Goal: Communication & Community: Share content

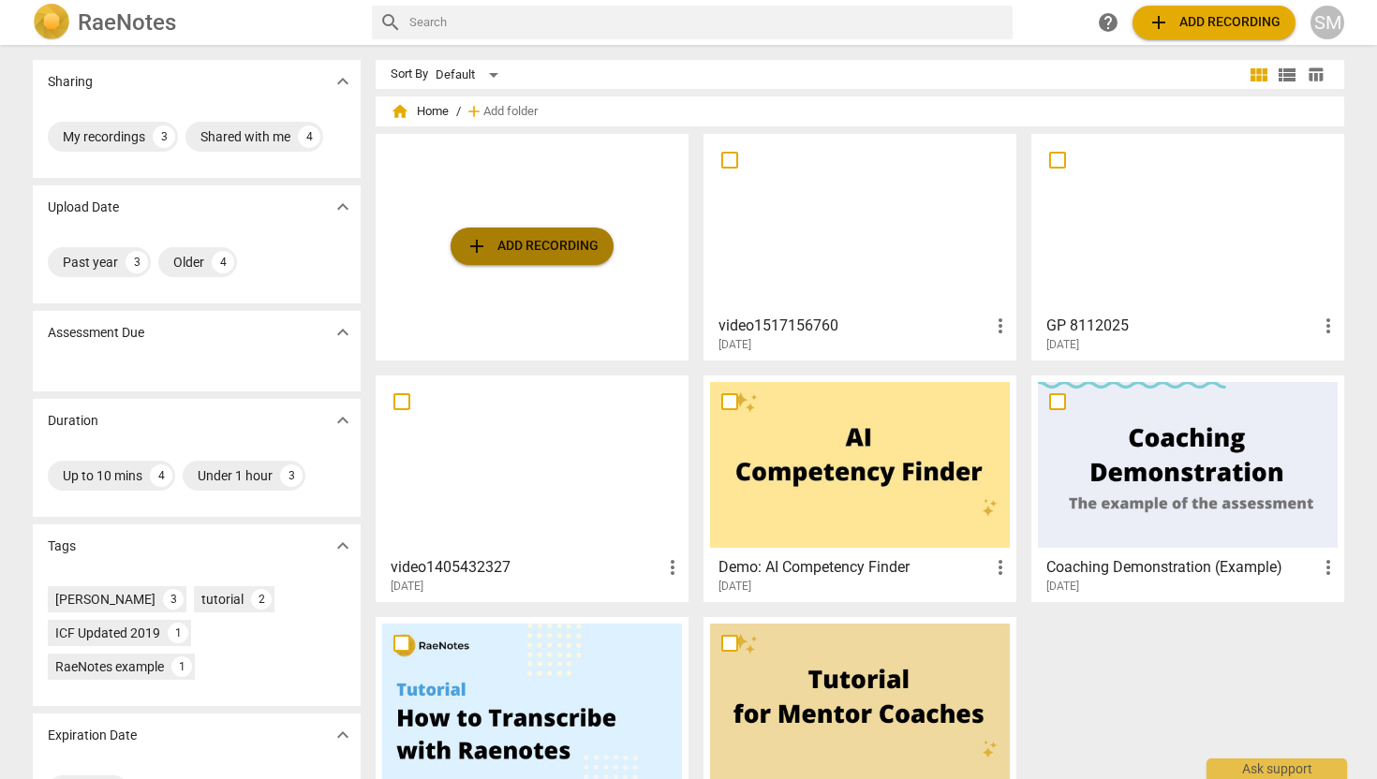
click at [574, 237] on span "add Add recording" at bounding box center [532, 246] width 133 height 22
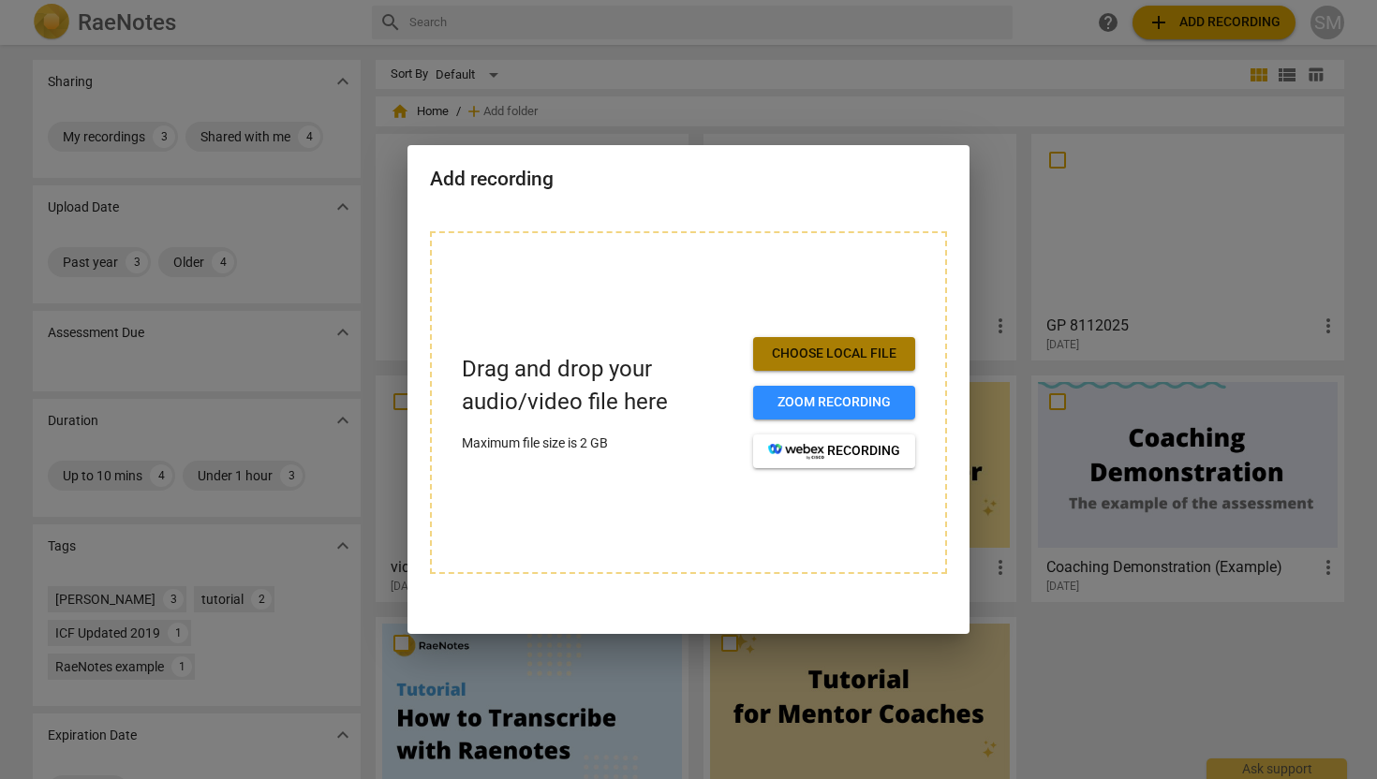
click at [792, 344] on button "Choose local file" at bounding box center [834, 354] width 162 height 34
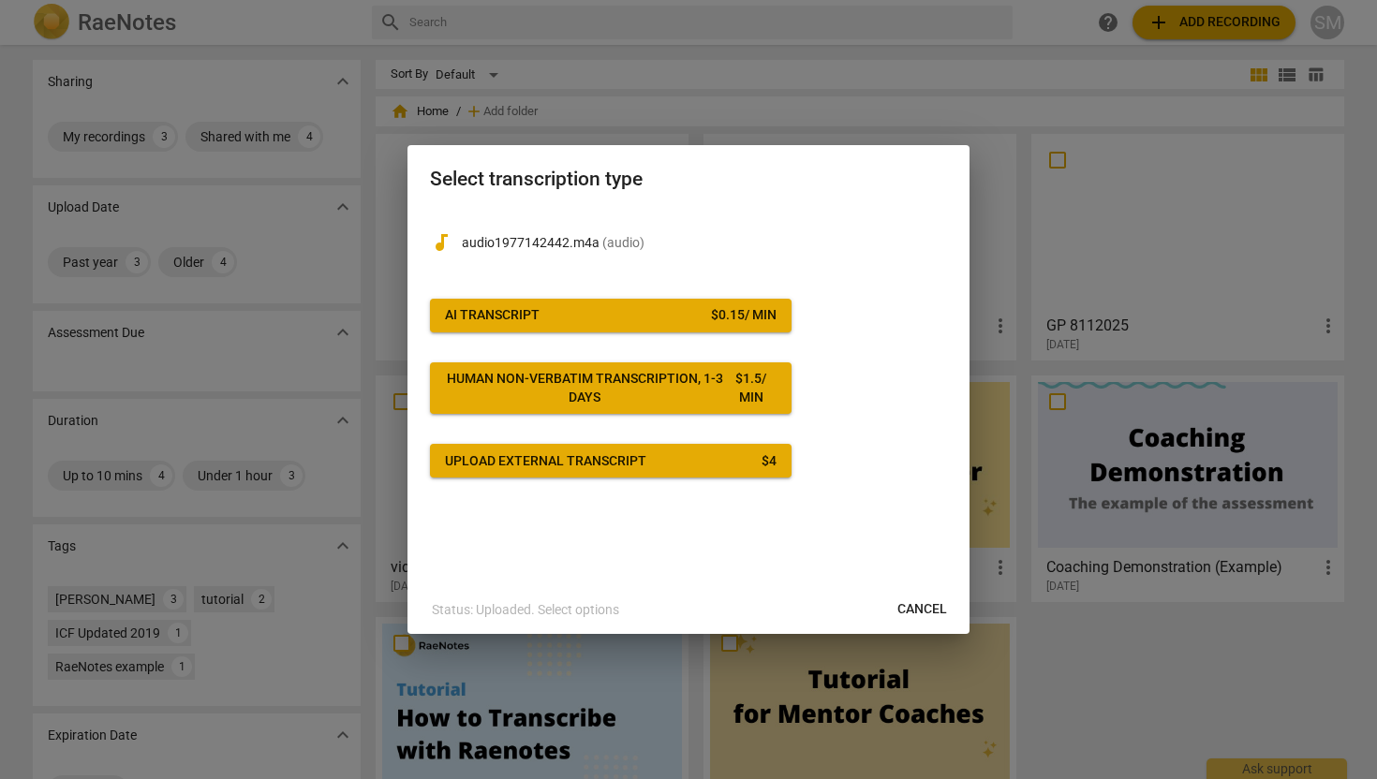
click at [687, 319] on span "AI Transcript $ 0.15 / min" at bounding box center [611, 315] width 332 height 19
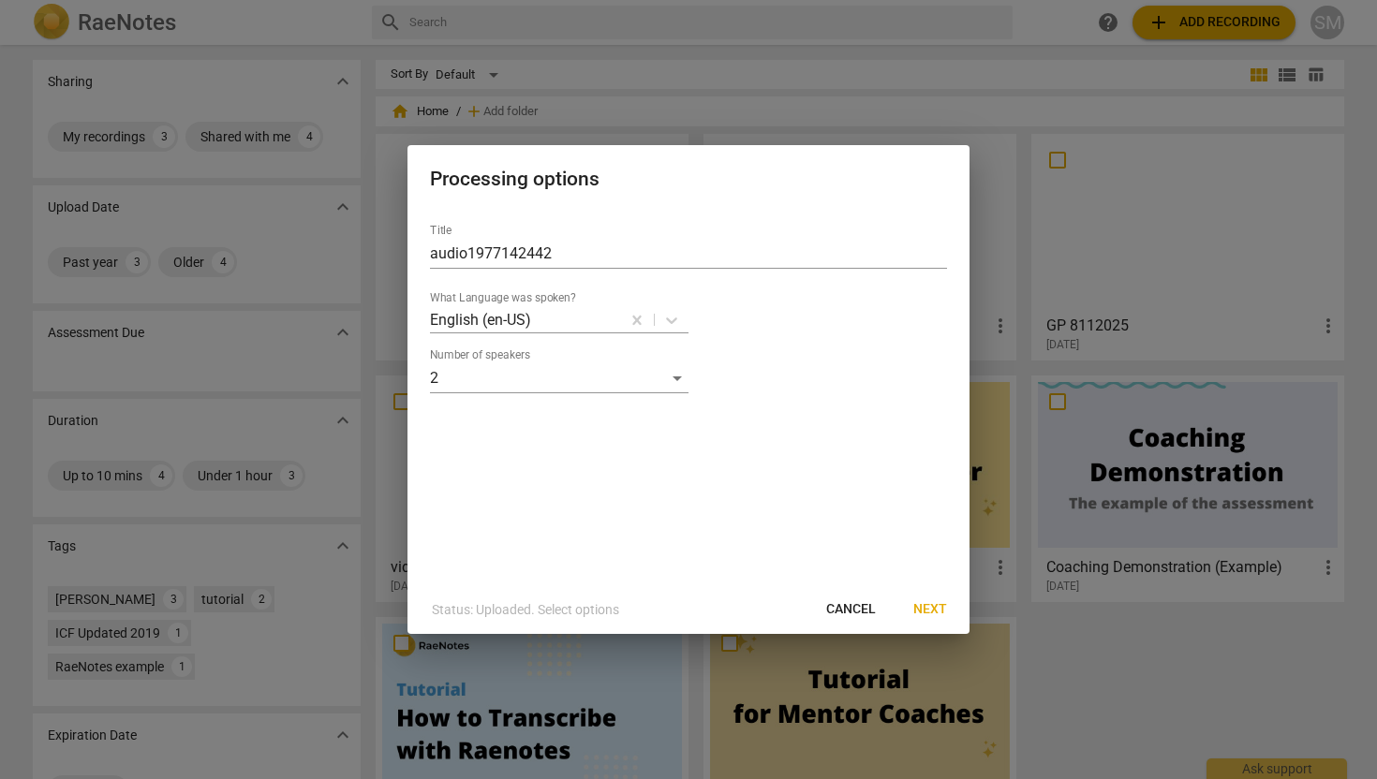
click at [932, 611] on span "Next" at bounding box center [930, 609] width 34 height 19
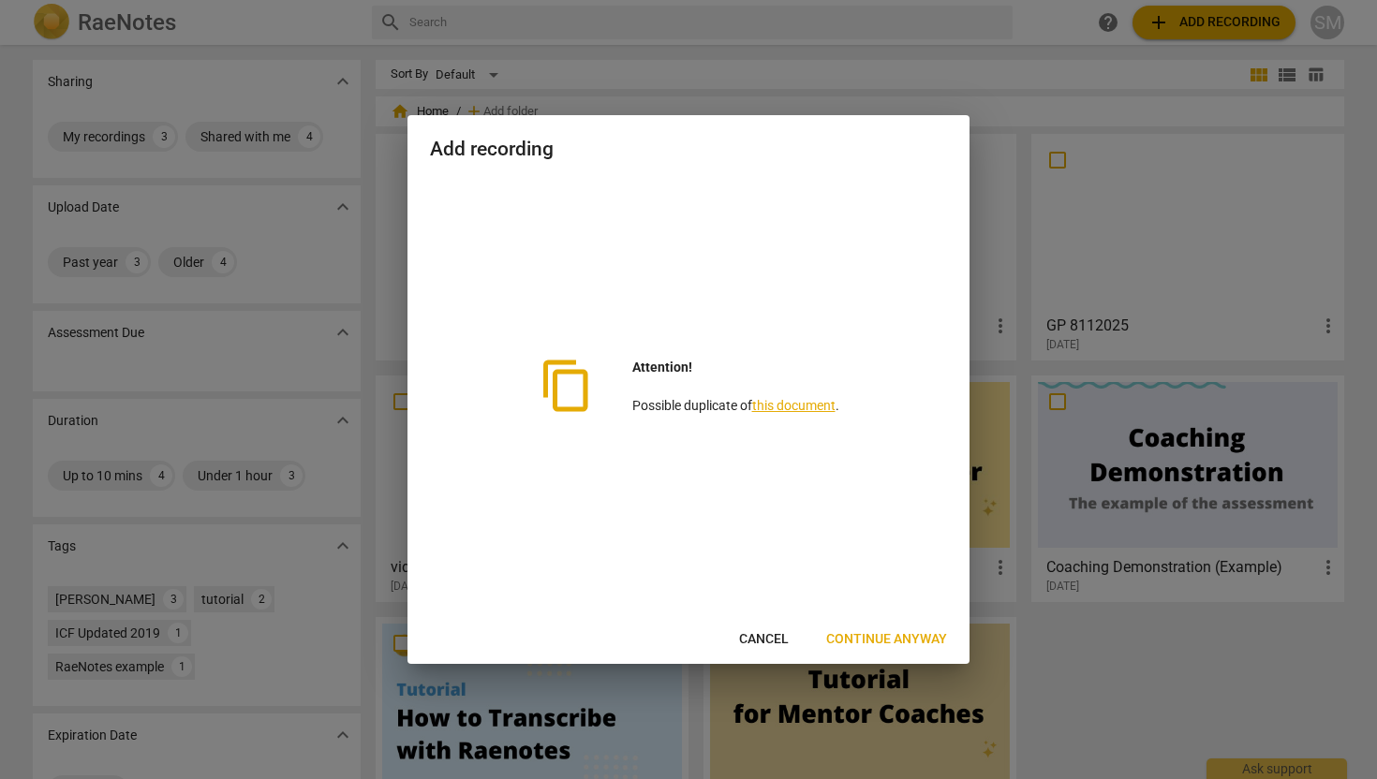
click at [761, 638] on span "Cancel" at bounding box center [764, 639] width 50 height 19
click at [757, 634] on span "Cancel" at bounding box center [764, 639] width 50 height 19
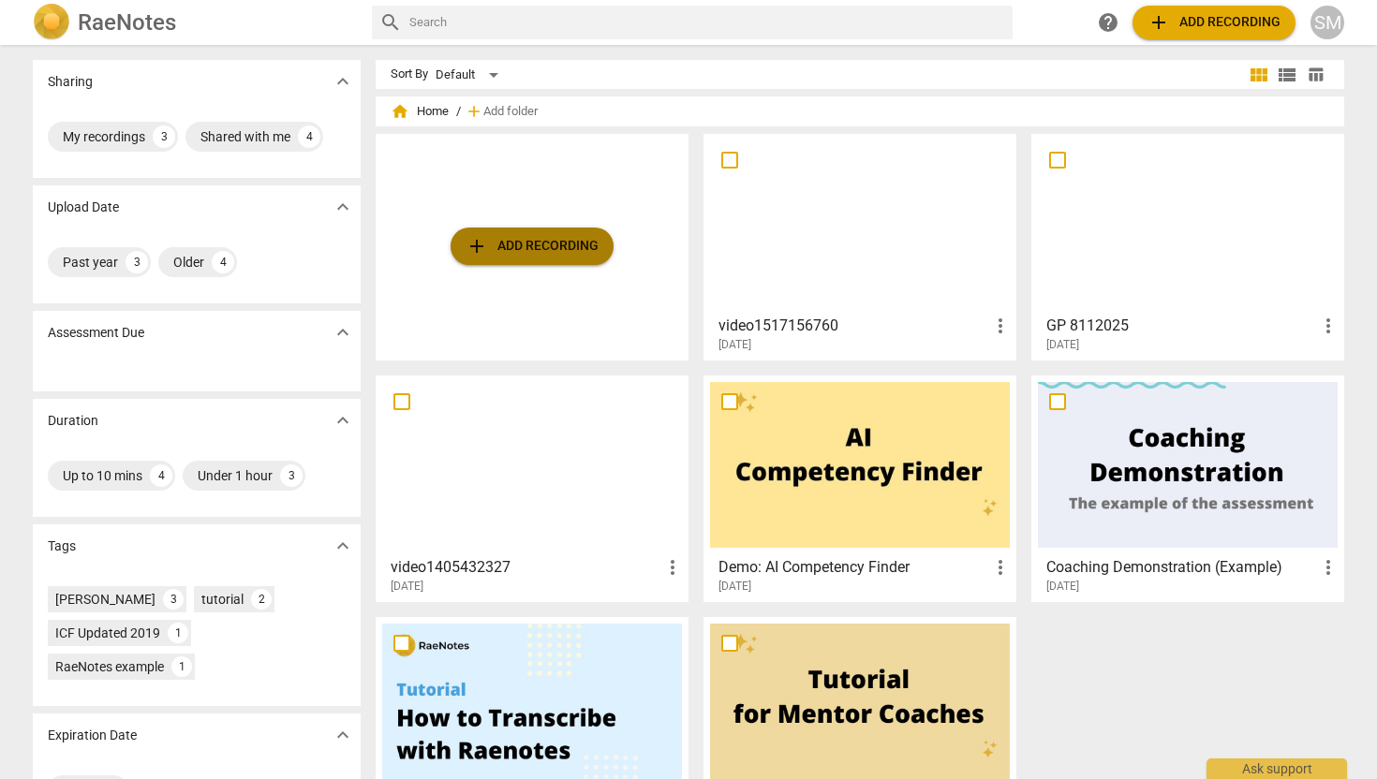
click at [557, 253] on span "add Add recording" at bounding box center [532, 246] width 133 height 22
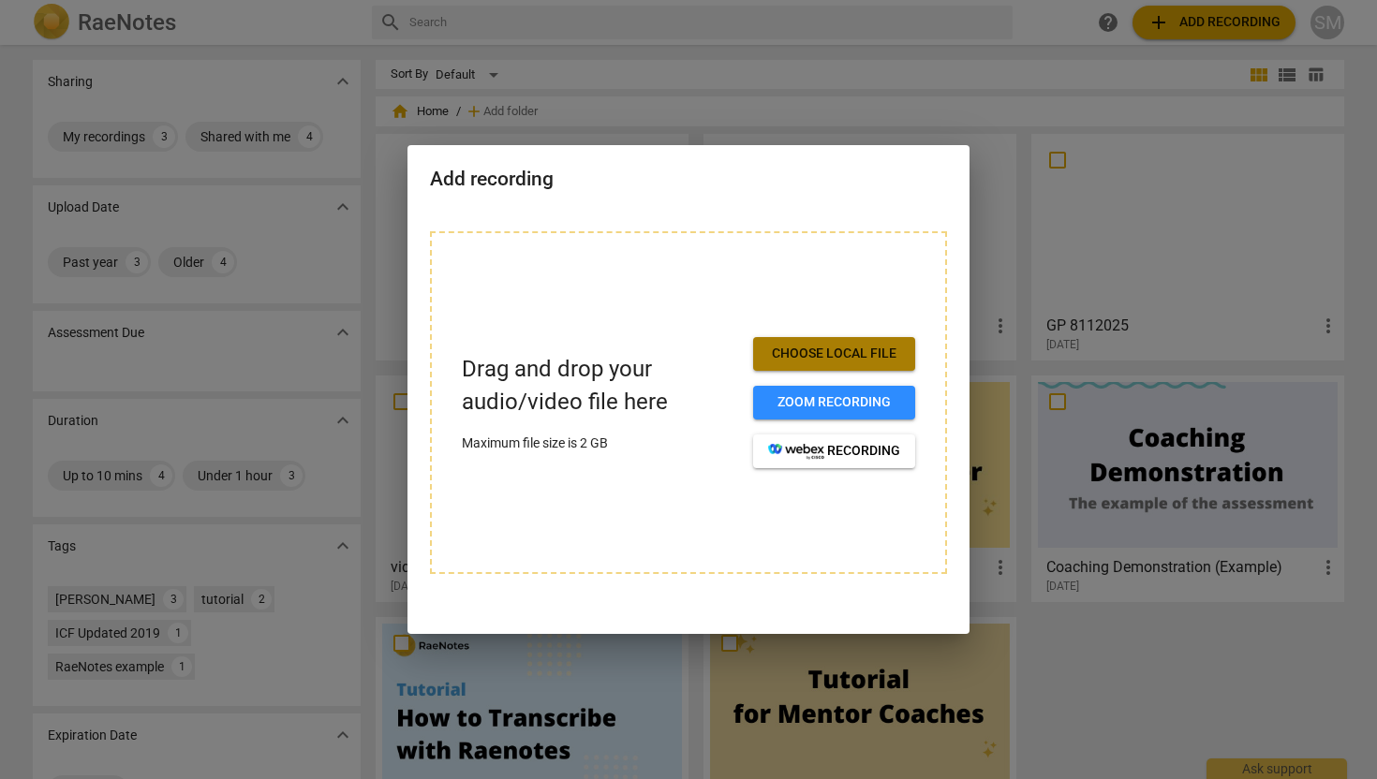
click at [807, 362] on span "Choose local file" at bounding box center [834, 354] width 132 height 19
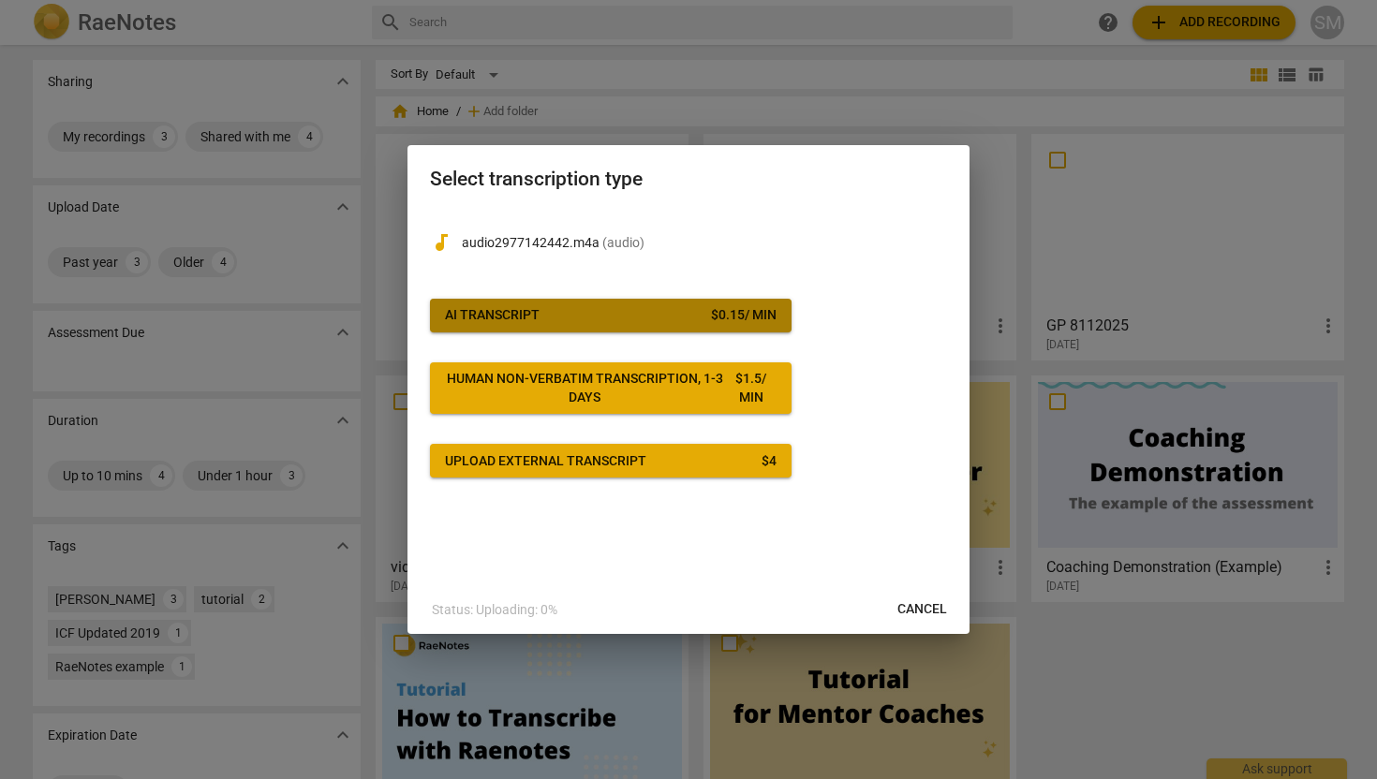
click at [694, 303] on button "AI Transcript $ 0.15 / min" at bounding box center [611, 316] width 362 height 34
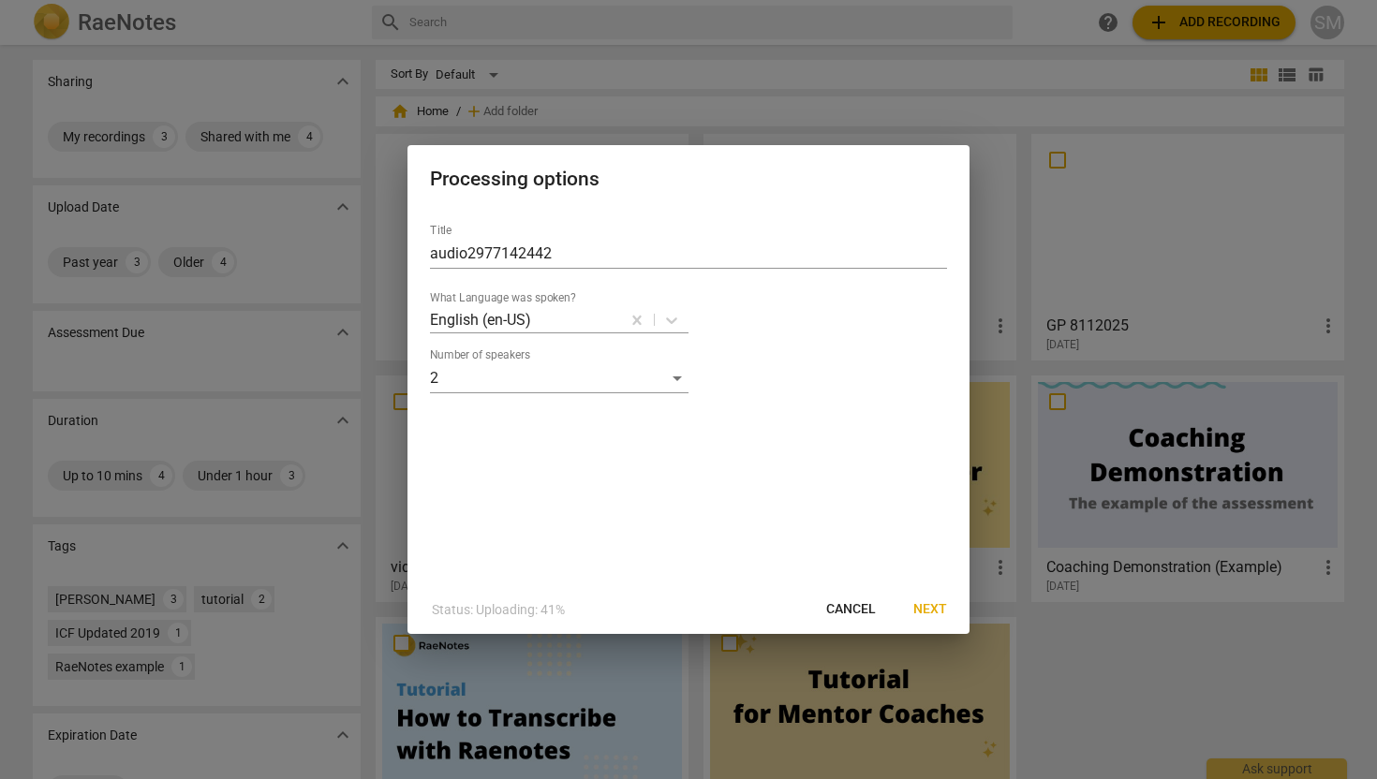
click at [927, 615] on span "Next" at bounding box center [930, 609] width 34 height 19
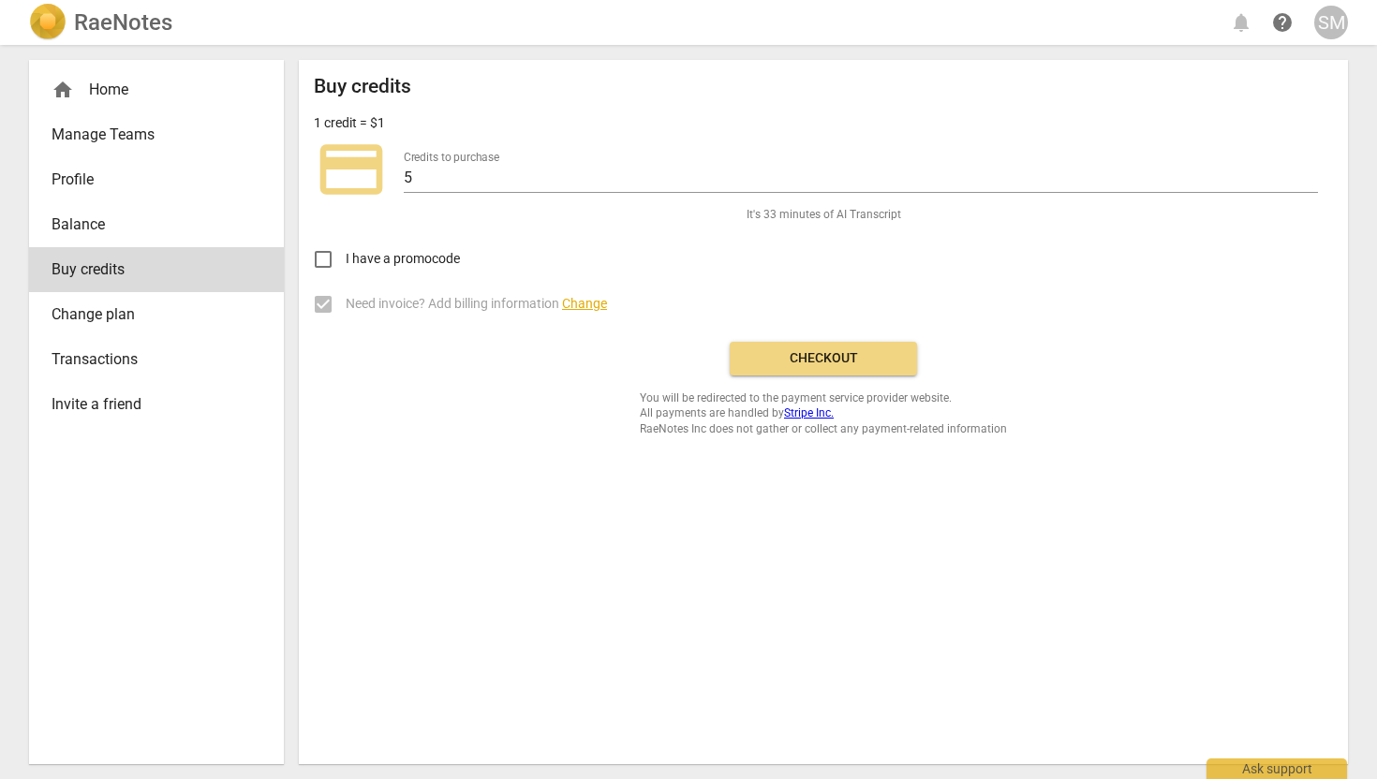
click at [774, 362] on span "Checkout" at bounding box center [823, 358] width 157 height 19
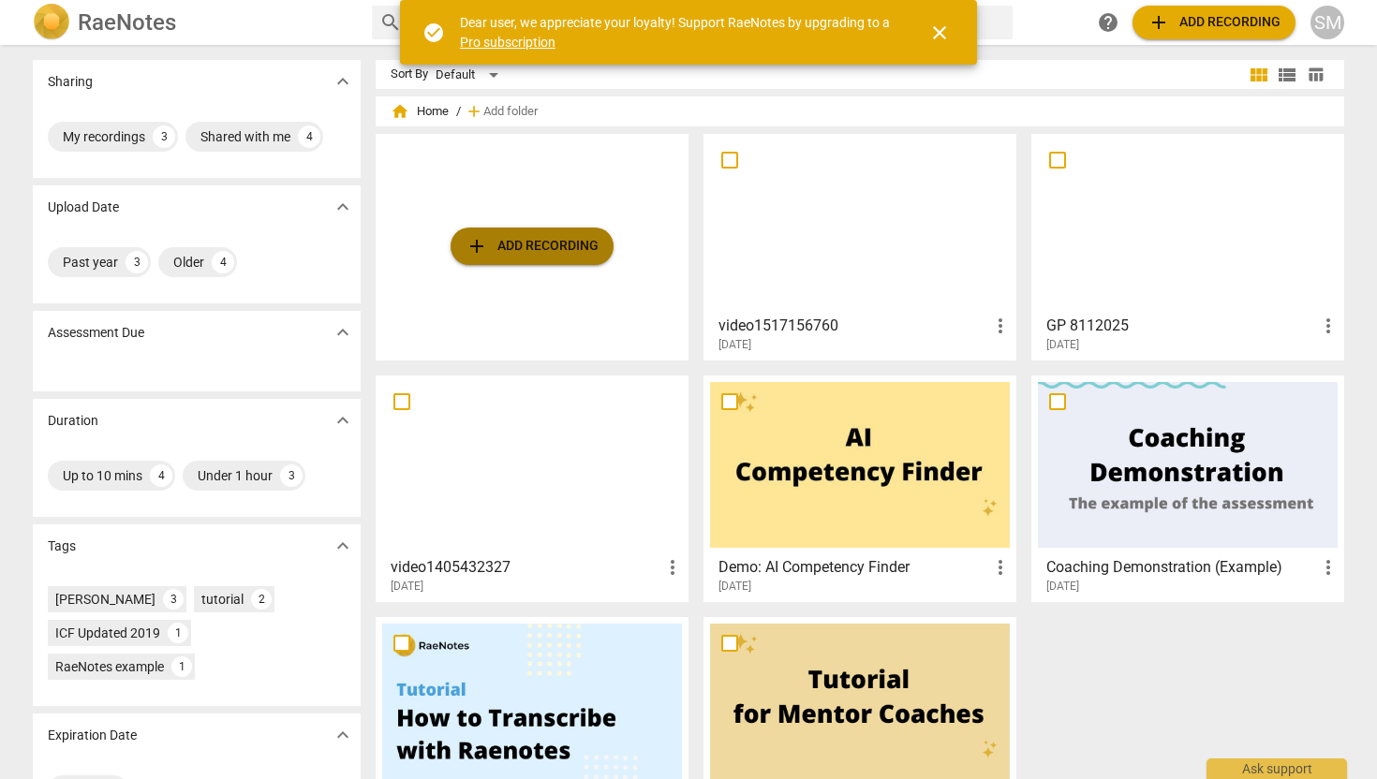
click at [478, 250] on span "add" at bounding box center [477, 246] width 22 height 22
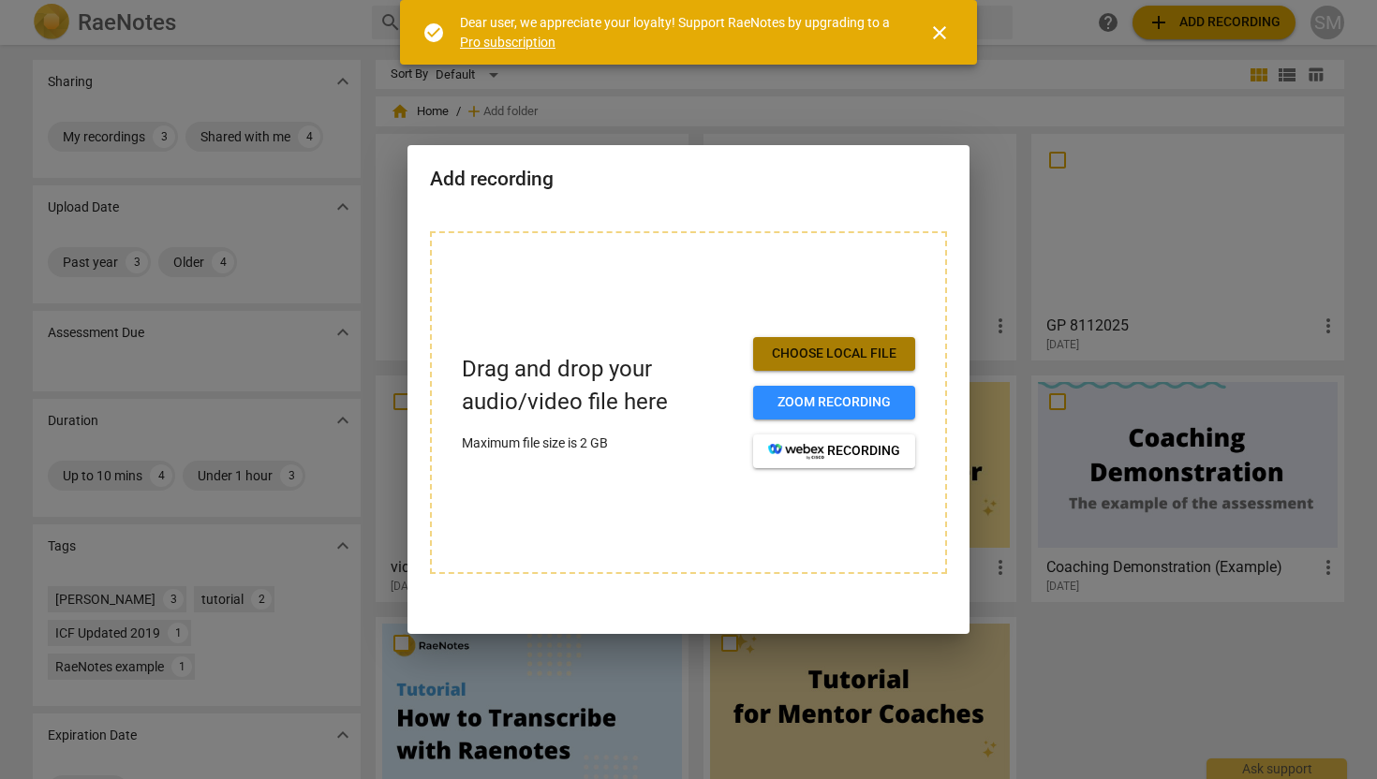
click at [787, 350] on span "Choose local file" at bounding box center [834, 354] width 132 height 19
click at [802, 352] on span "Choose local file" at bounding box center [834, 354] width 132 height 19
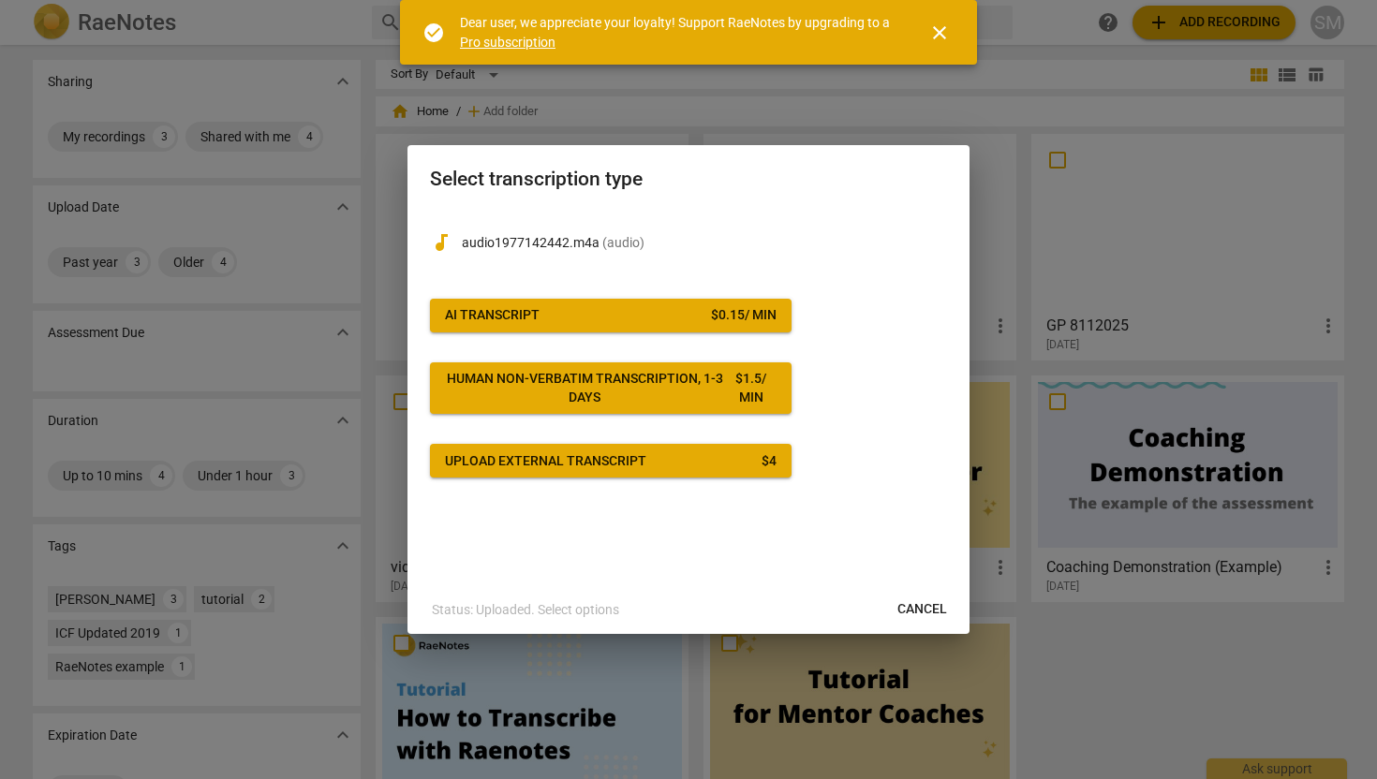
click at [712, 318] on div "$ 0.15 / min" at bounding box center [744, 315] width 66 height 19
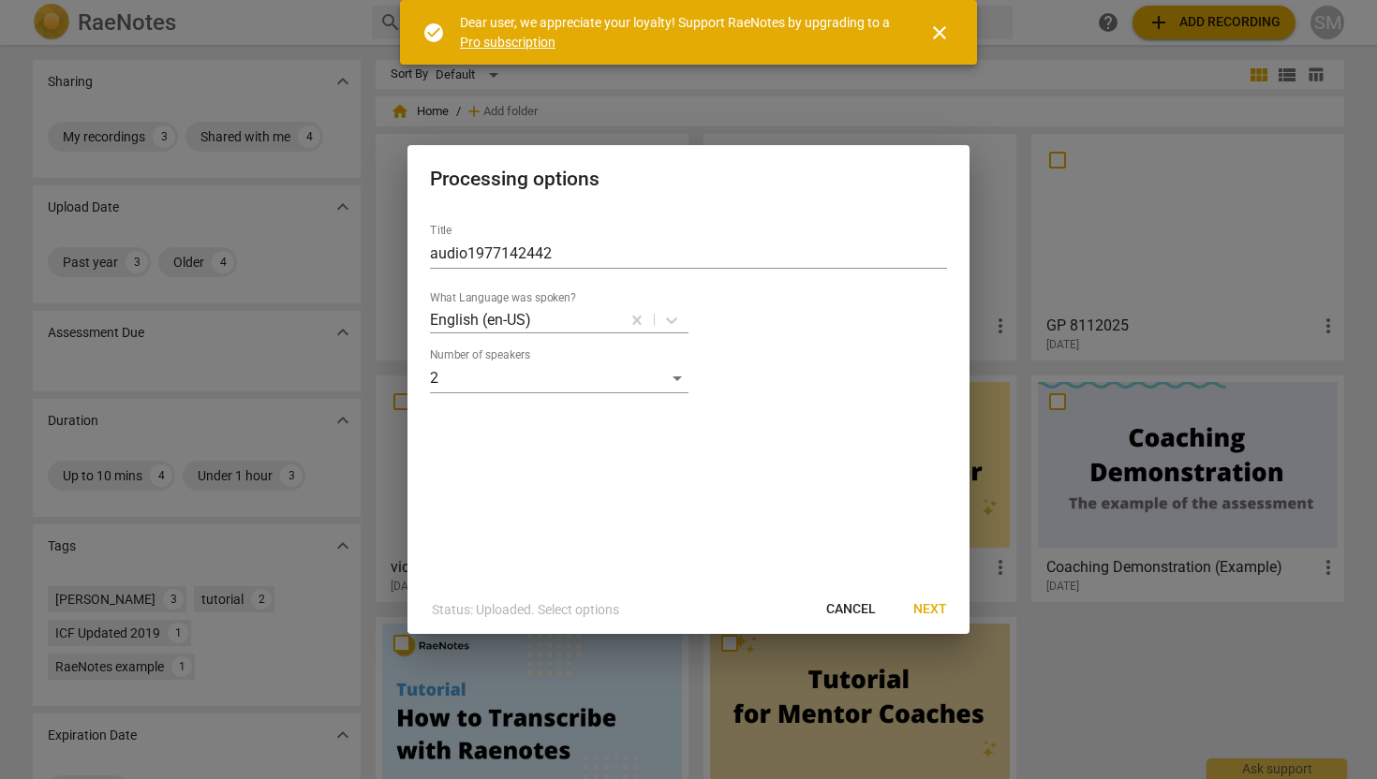
click at [925, 608] on span "Next" at bounding box center [930, 609] width 34 height 19
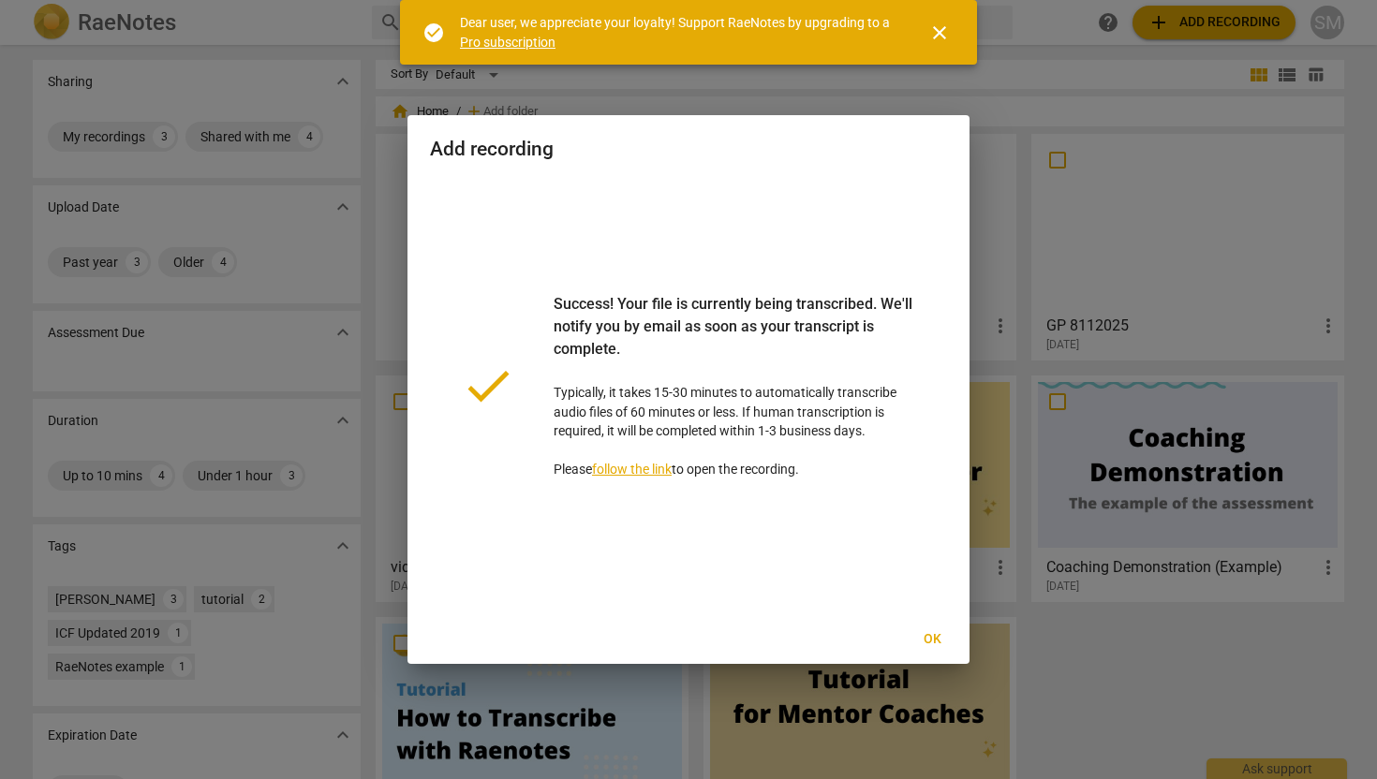
click at [927, 631] on span "Ok" at bounding box center [932, 639] width 30 height 19
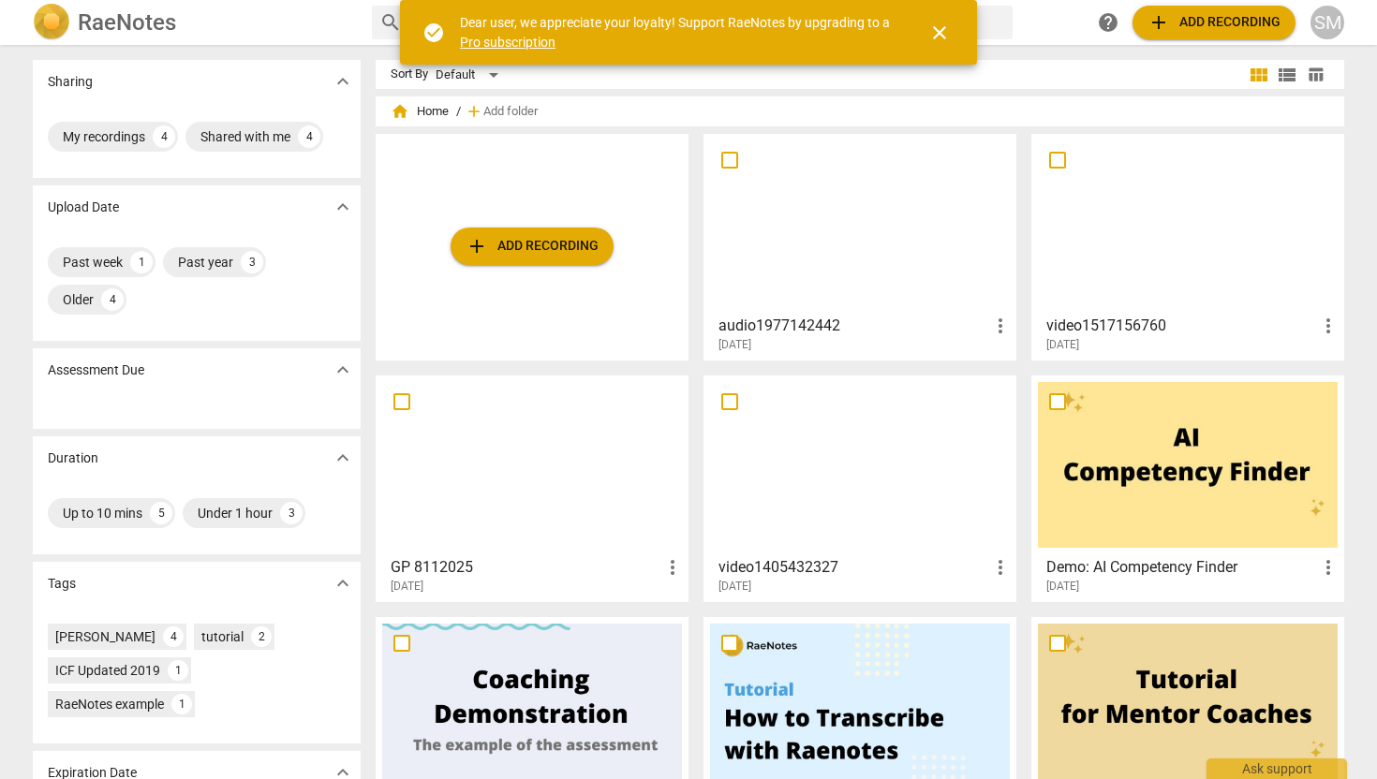
click at [897, 265] on div at bounding box center [860, 223] width 300 height 166
click at [897, 0] on html "RaeNotes search help add Add recording SM Sharing expand_more My recordings 4 S…" at bounding box center [688, 0] width 1377 height 0
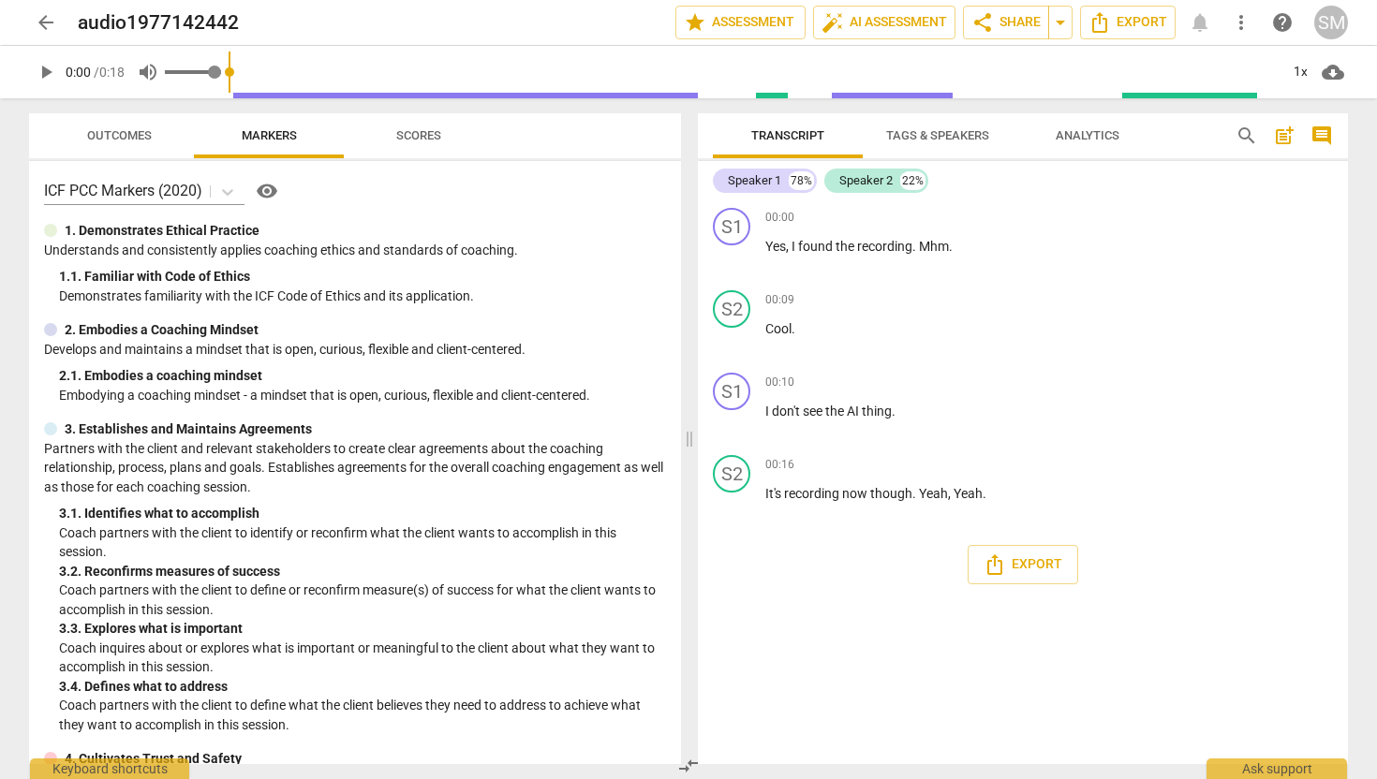
click at [149, 70] on span "volume_up" at bounding box center [148, 72] width 22 height 22
click at [149, 70] on span "volume_off" at bounding box center [148, 72] width 22 height 22
click at [149, 70] on span "volume_up" at bounding box center [148, 72] width 22 height 22
click at [149, 70] on span "volume_off" at bounding box center [148, 72] width 22 height 22
type input "1"
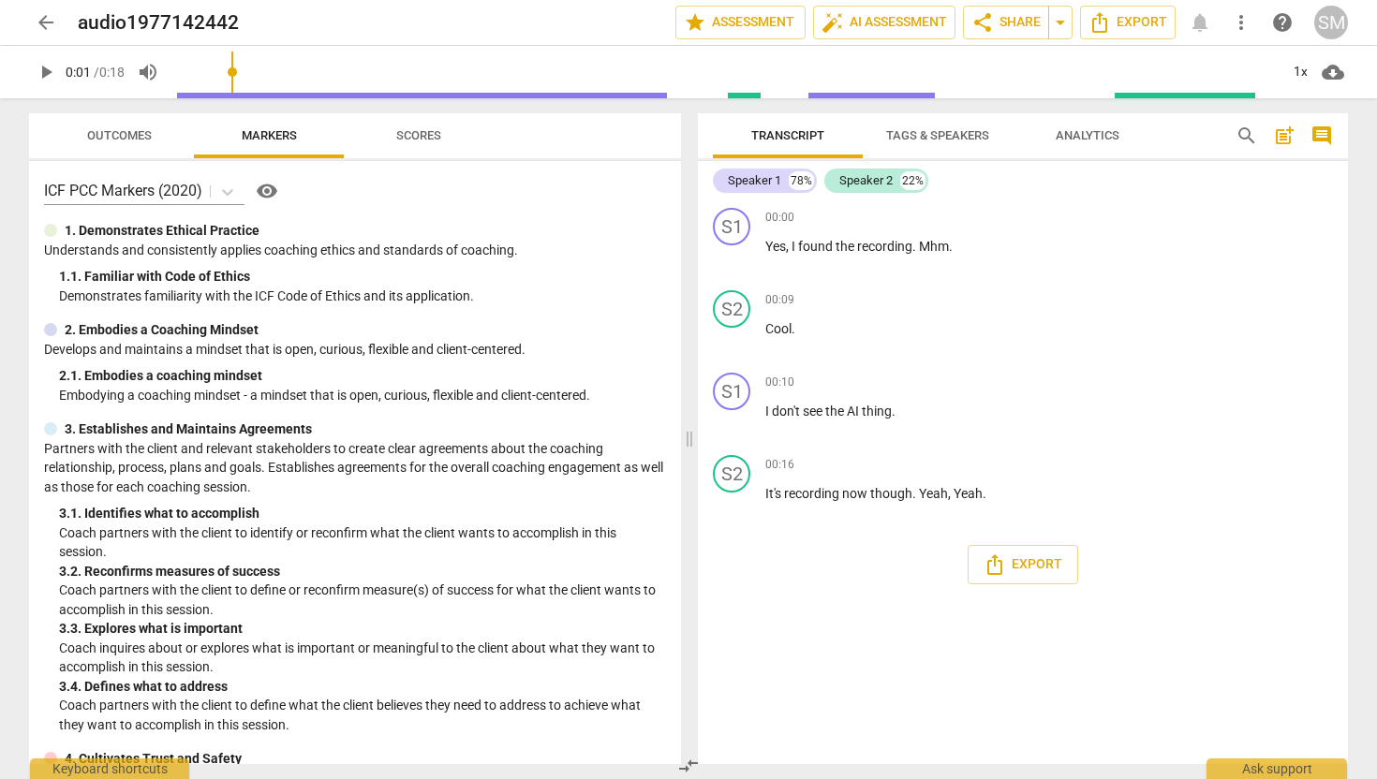
click at [258, 64] on input "range" at bounding box center [725, 72] width 1106 height 60
click at [270, 67] on input "range" at bounding box center [725, 72] width 1106 height 60
click at [51, 69] on span "play_arrow" at bounding box center [46, 72] width 22 height 22
type input "18"
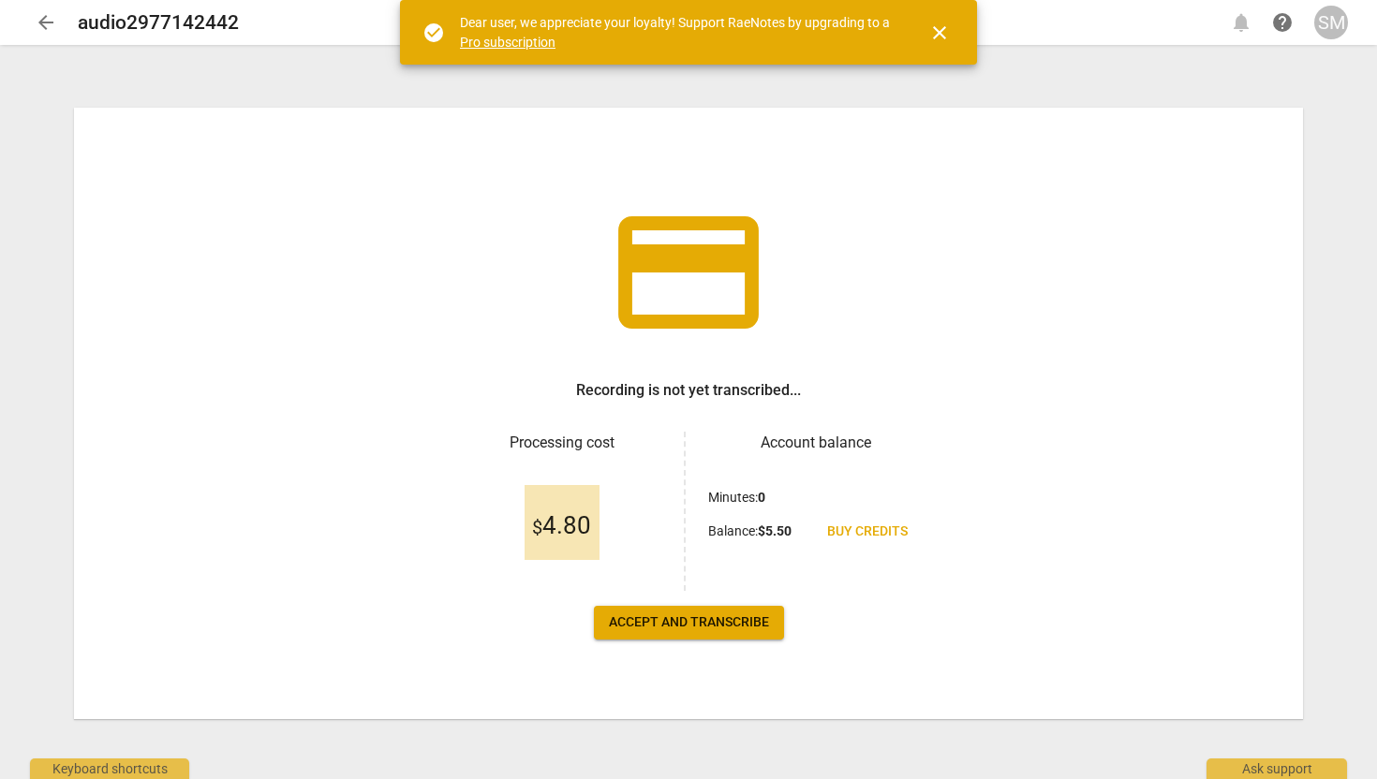
click at [761, 618] on span "Accept and transcribe" at bounding box center [689, 622] width 160 height 19
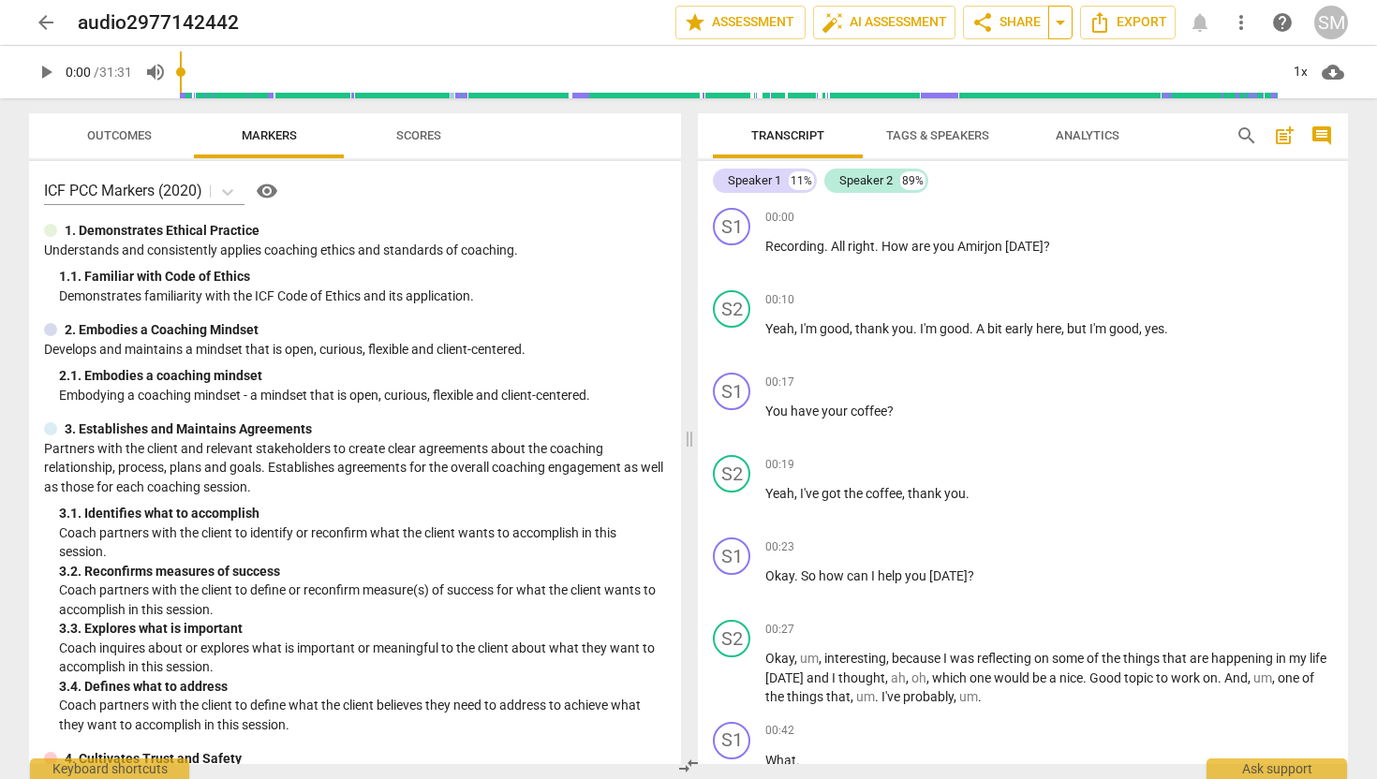
click at [1058, 20] on span "arrow_drop_down" at bounding box center [1060, 22] width 22 height 22
click at [1016, 21] on span "share Share" at bounding box center [1005, 22] width 69 height 22
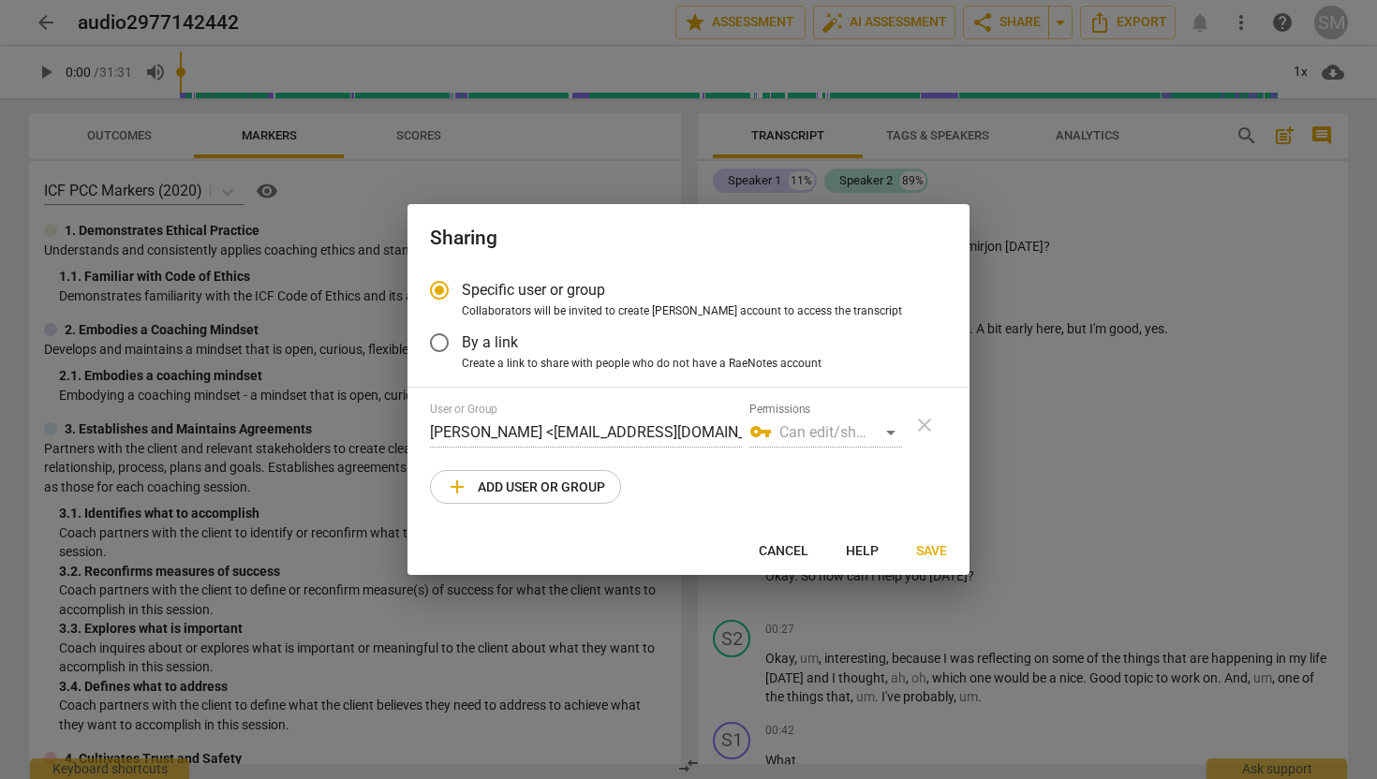
click at [543, 478] on span "add Add user or group" at bounding box center [525, 487] width 159 height 22
radio input "false"
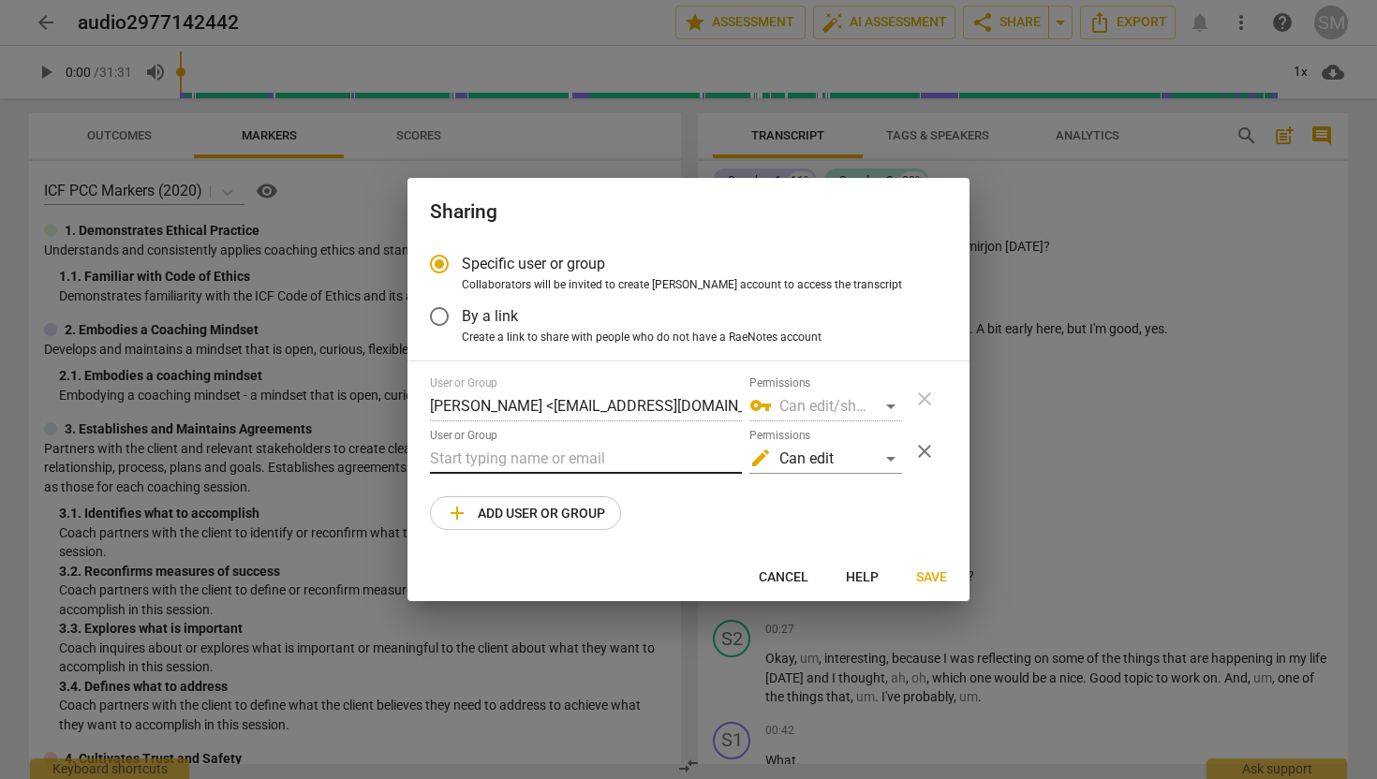
click at [497, 465] on input "text" at bounding box center [586, 459] width 312 height 30
type input "[EMAIL_ADDRESS][DOMAIN_NAME]"
click at [889, 453] on div "edit Can edit" at bounding box center [825, 459] width 153 height 30
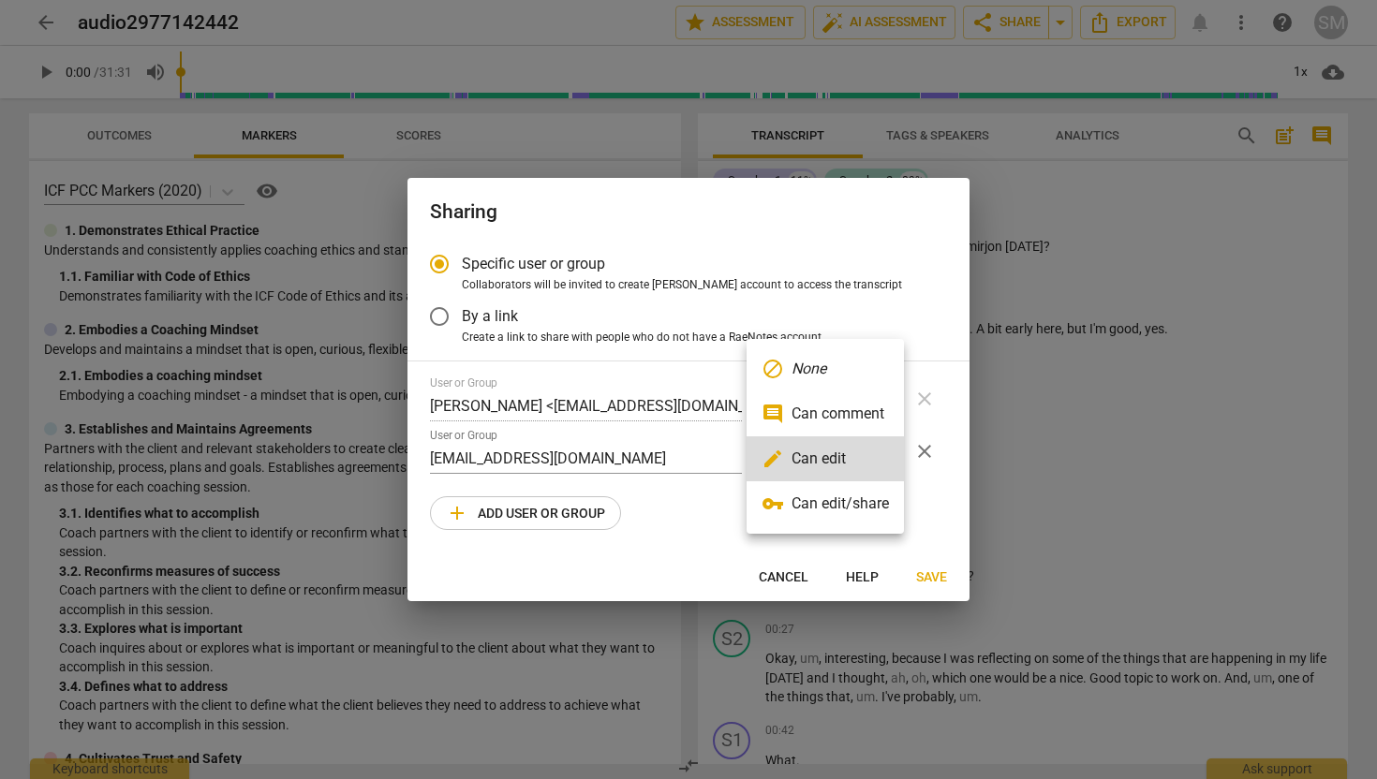
click at [867, 418] on li "comment Can comment" at bounding box center [824, 414] width 157 height 45
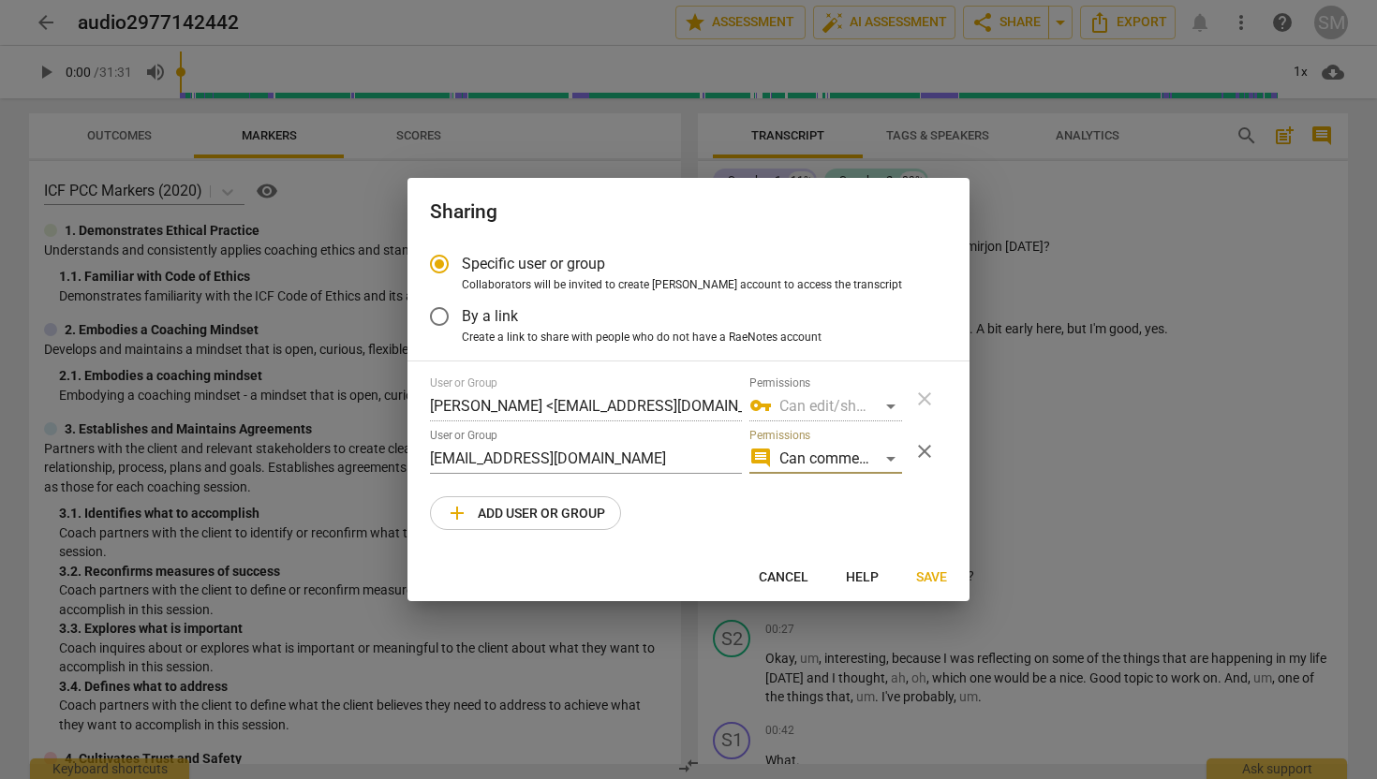
click at [935, 570] on span "Save" at bounding box center [931, 578] width 31 height 19
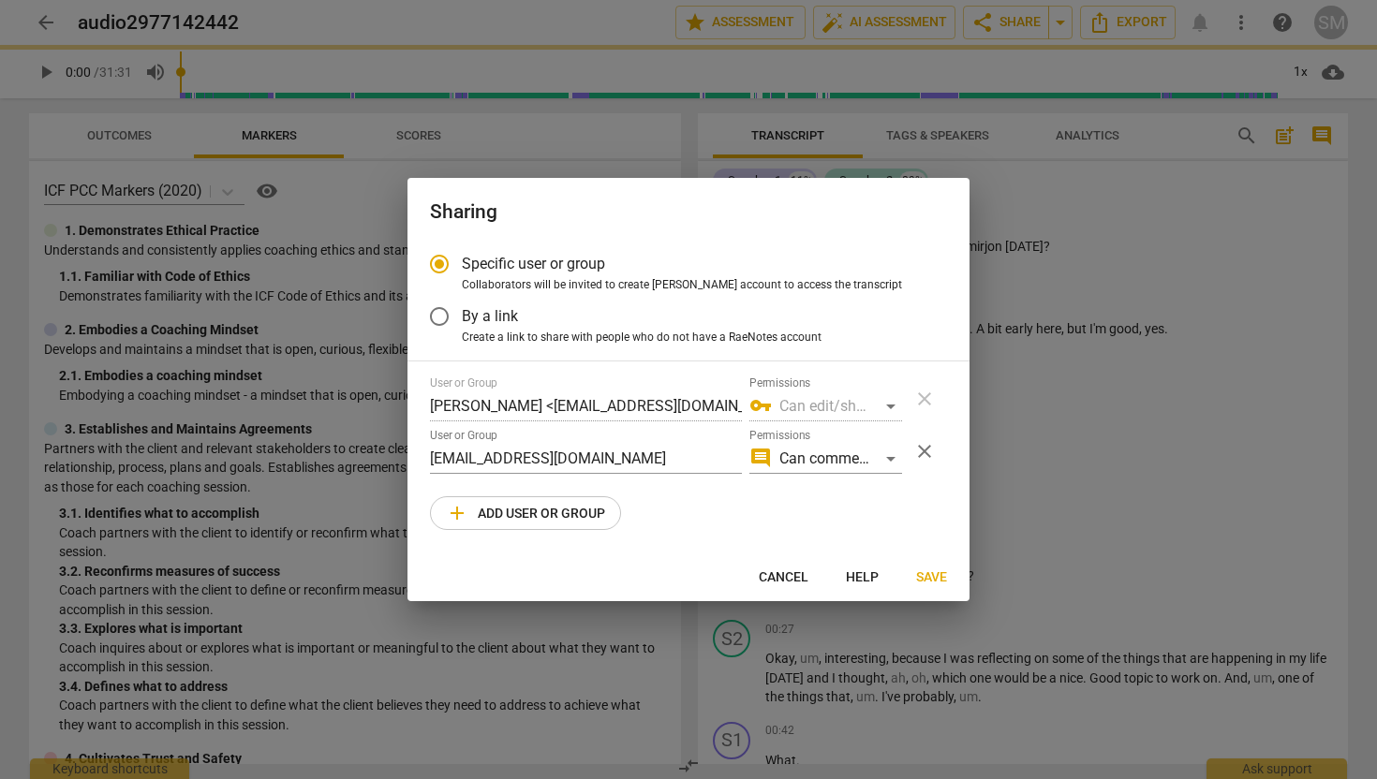
radio input "false"
type input "[PERSON_NAME] [PERSON_NAME] <[EMAIL_ADDRESS][DOMAIN_NAME]>"
